Goal: Check status: Check status

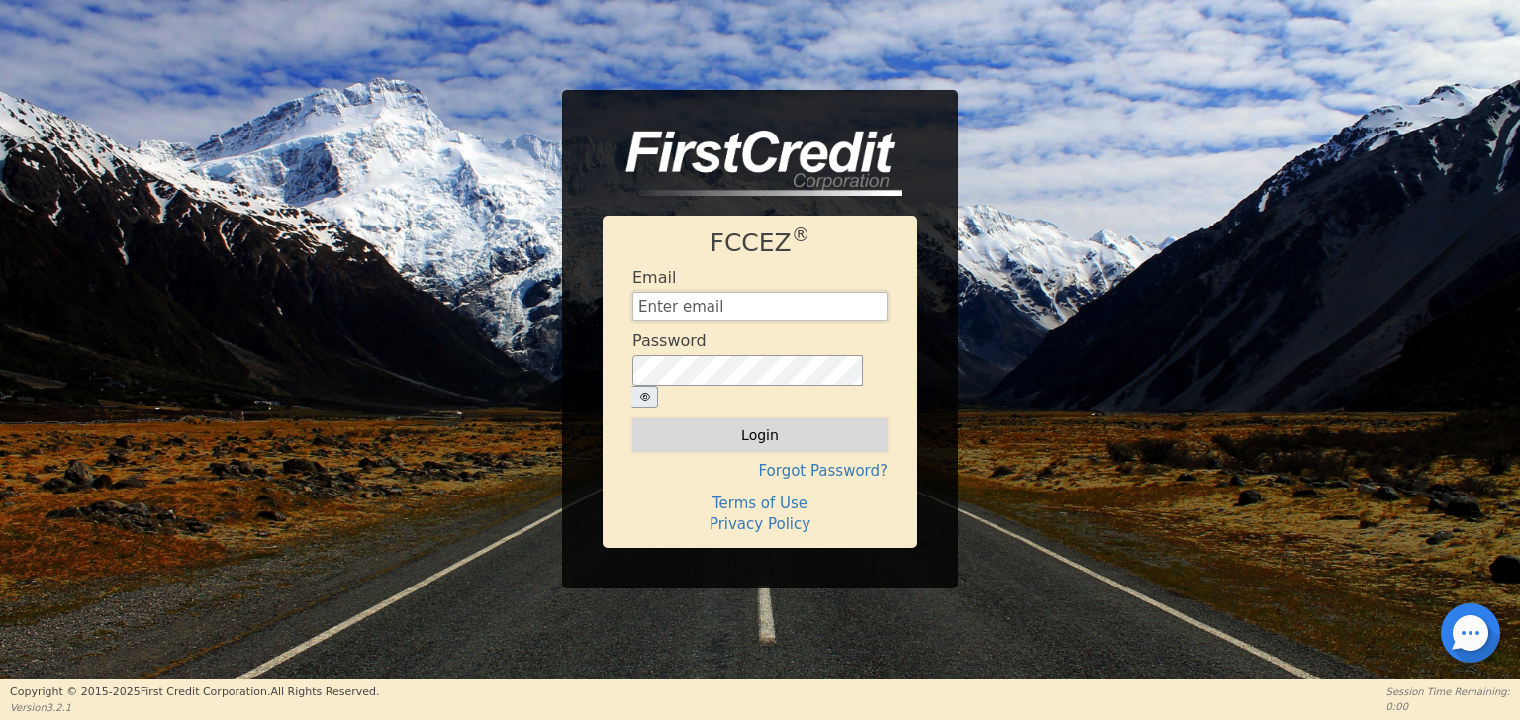
type input "[EMAIL_ADDRESS][DOMAIN_NAME]"
click at [734, 430] on button "Login" at bounding box center [759, 435] width 255 height 34
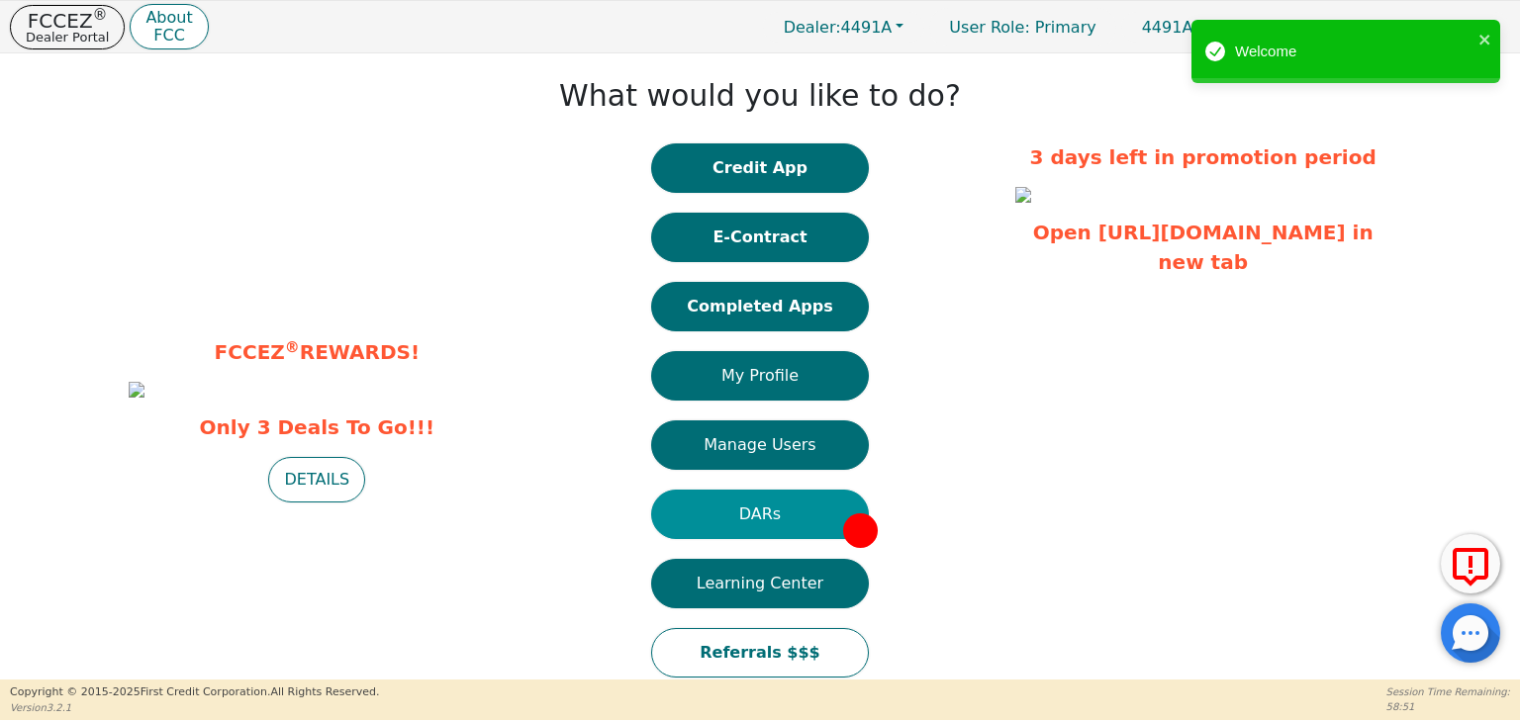
click at [772, 506] on button "DARs" at bounding box center [760, 514] width 218 height 49
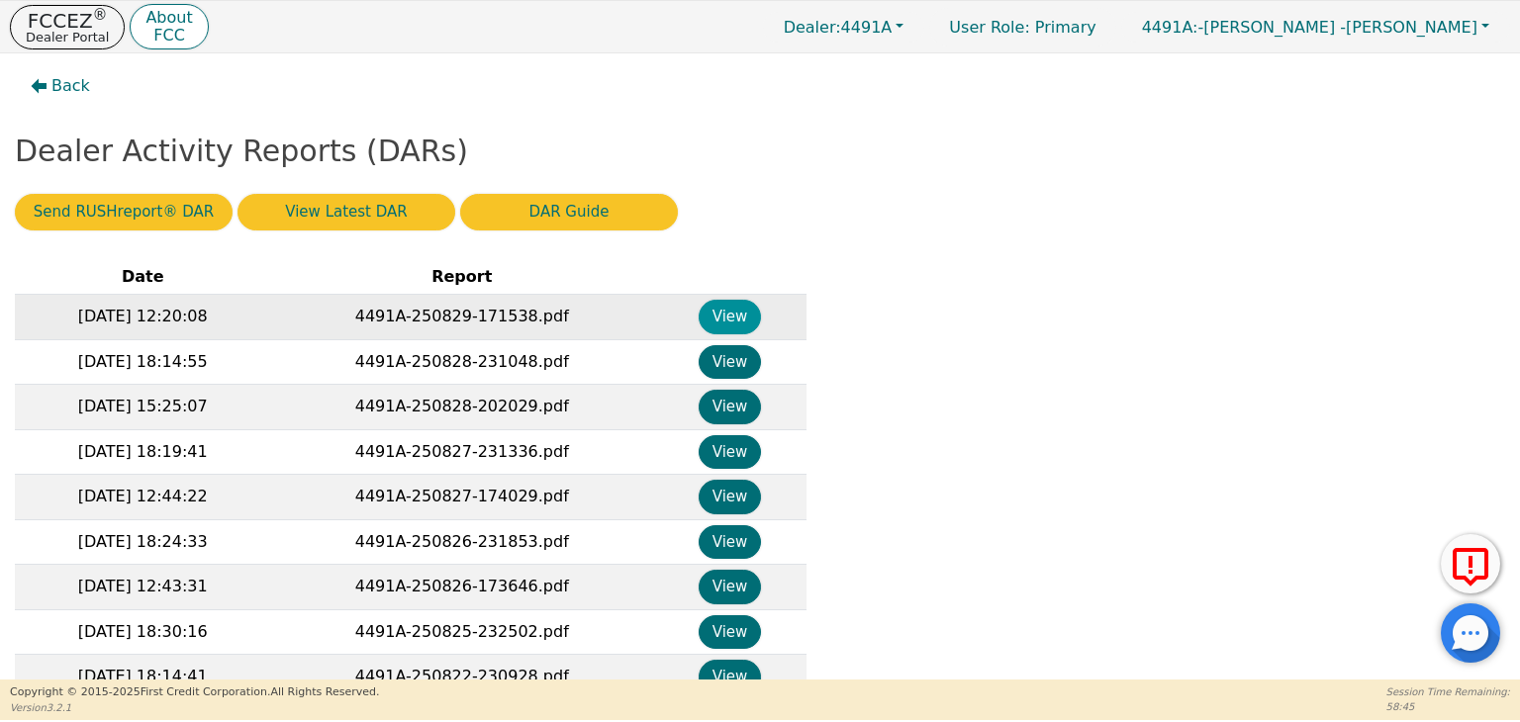
click at [722, 322] on button "View" at bounding box center [729, 317] width 62 height 35
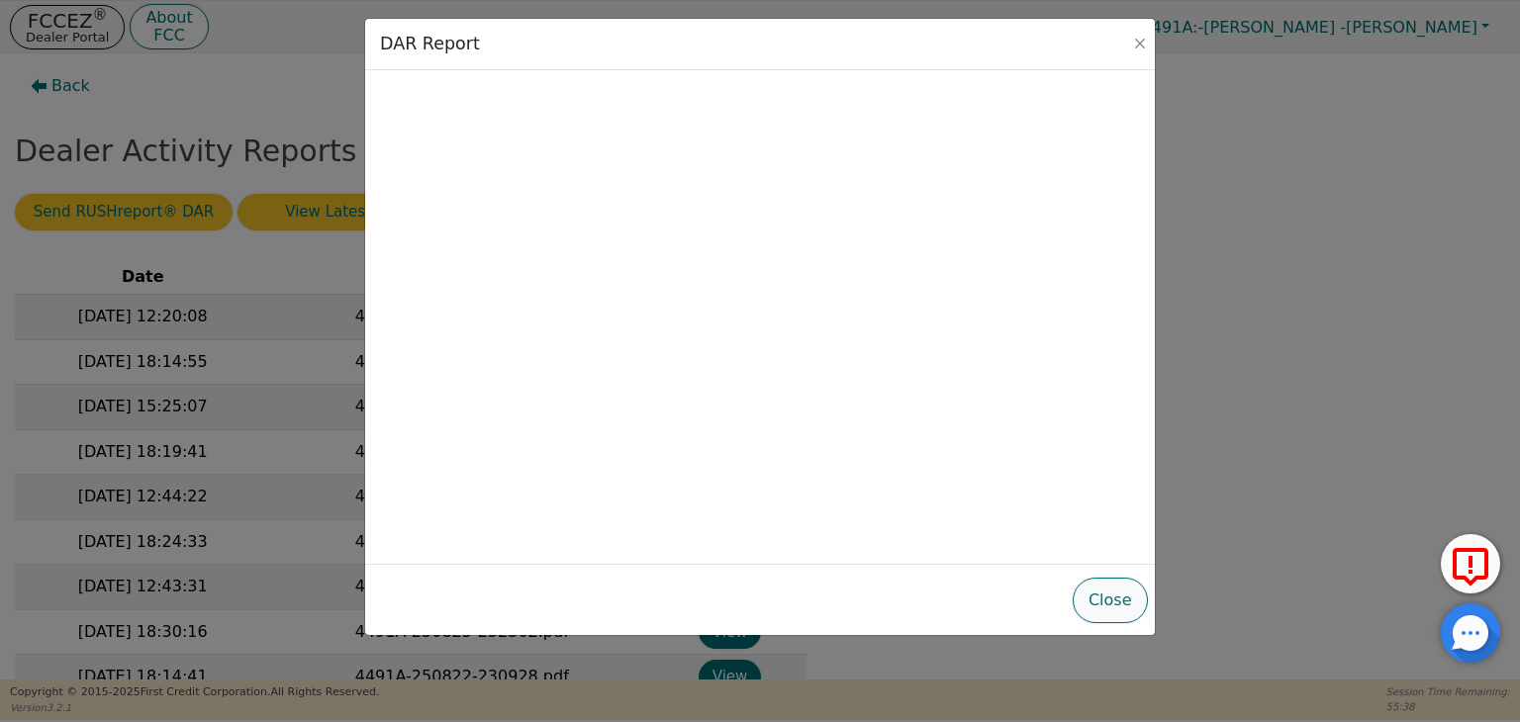
click at [1123, 591] on button "Close" at bounding box center [1109, 601] width 75 height 46
